Goal: Obtain resource: Download file/media

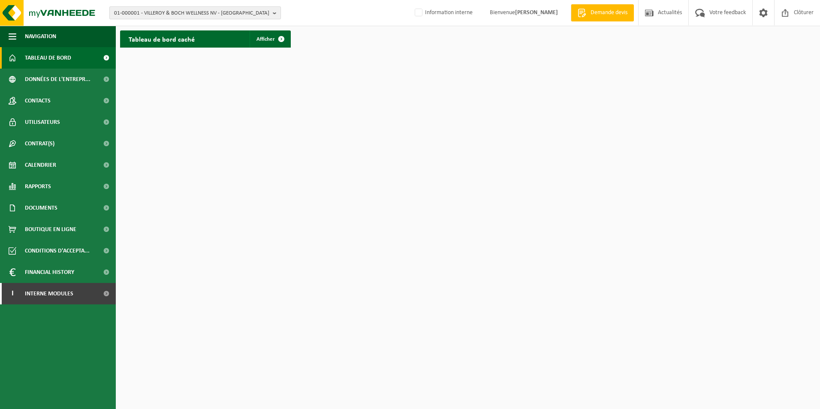
click at [130, 15] on span "01-000001 - VILLEROY & BOCH WELLNESS NV - ROESELARE" at bounding box center [191, 13] width 155 height 13
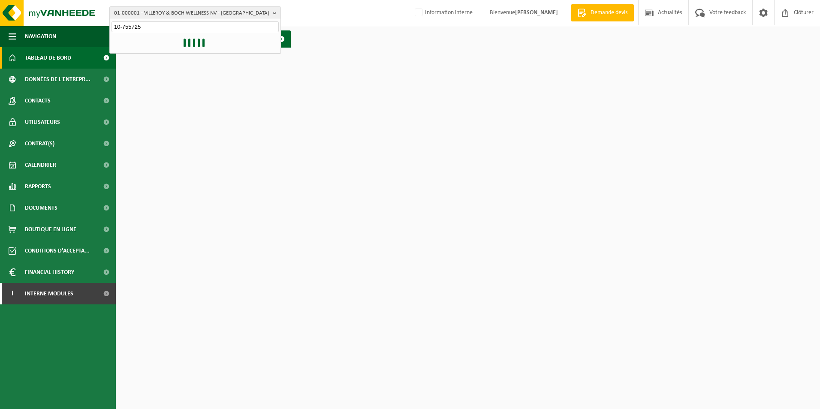
type input "10-755725"
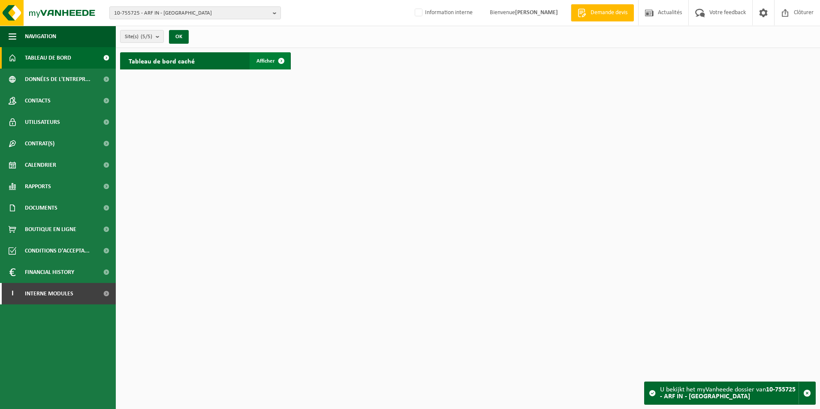
click at [272, 61] on span "Afficher" at bounding box center [266, 61] width 18 height 6
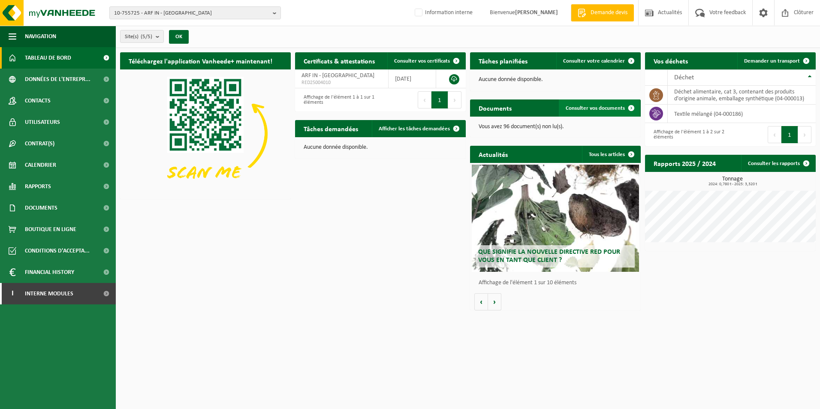
click at [592, 107] on span "Consulter vos documents" at bounding box center [595, 109] width 59 height 6
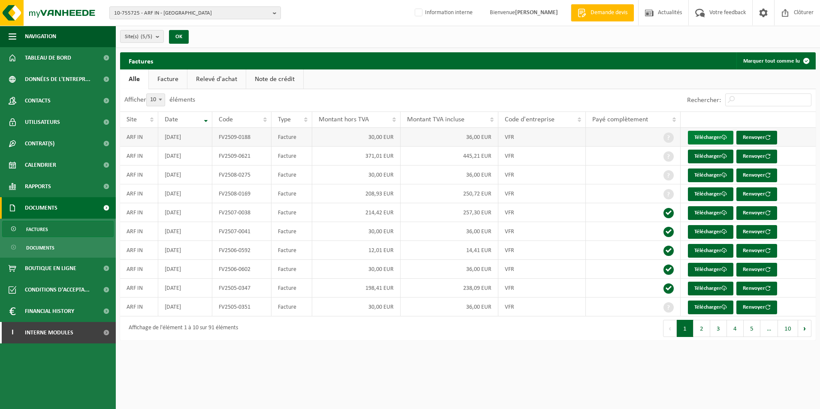
click at [699, 135] on link "Télécharger" at bounding box center [710, 138] width 45 height 14
click at [701, 155] on link "Télécharger" at bounding box center [710, 157] width 45 height 14
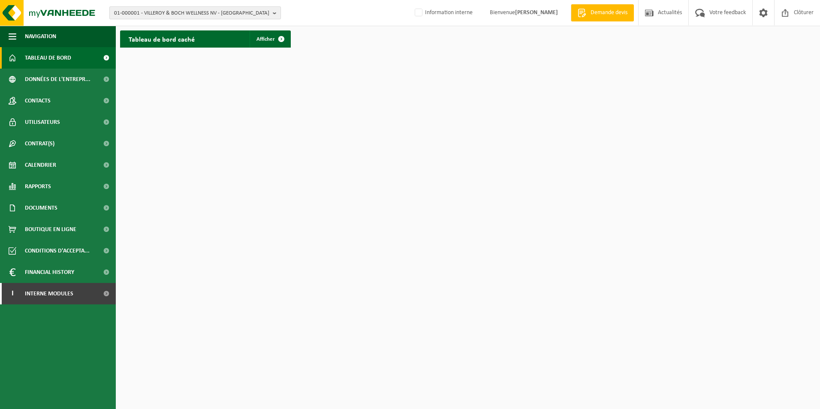
click at [179, 13] on span "01-000001 - VILLEROY & BOCH WELLNESS NV - ROESELARE" at bounding box center [191, 13] width 155 height 13
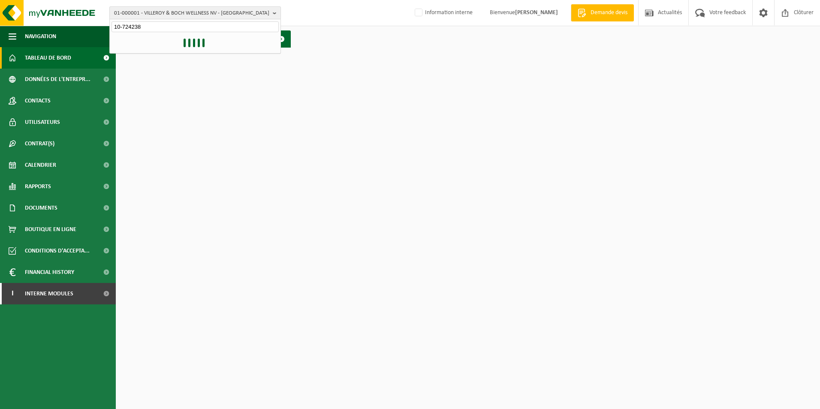
type input "10-724238"
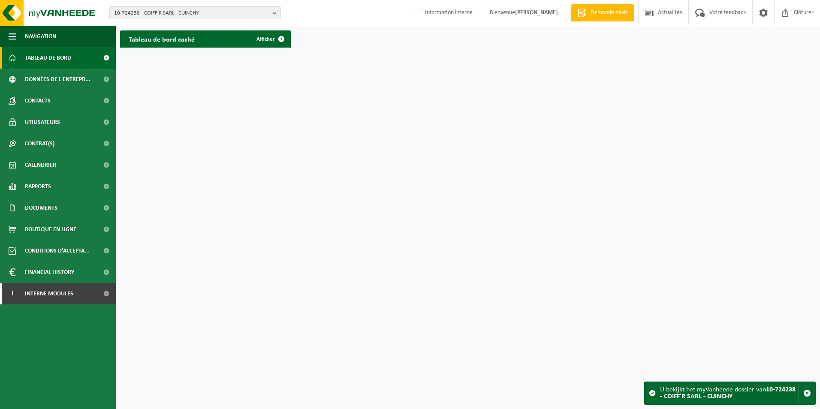
click at [194, 38] on h2 "Tableau de bord caché" at bounding box center [161, 38] width 83 height 17
click at [269, 40] on span "Afficher" at bounding box center [266, 39] width 18 height 6
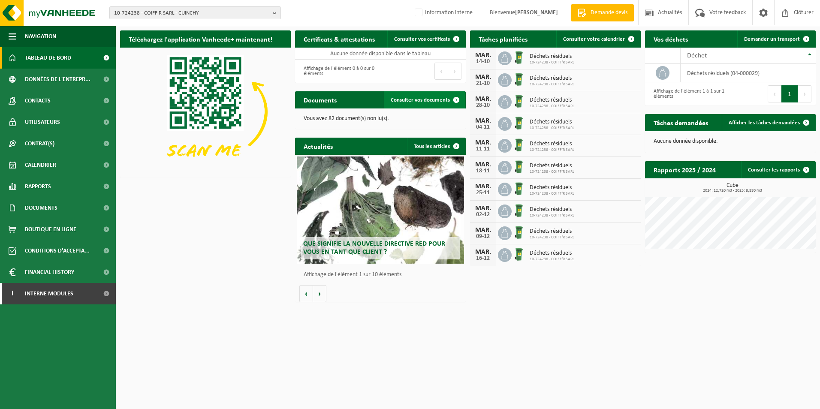
click at [439, 100] on span "Consulter vos documents" at bounding box center [420, 100] width 59 height 6
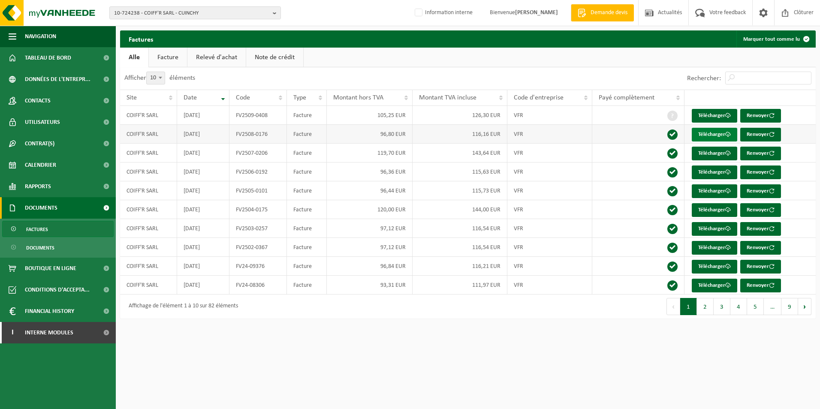
click at [703, 131] on link "Télécharger" at bounding box center [714, 135] width 45 height 14
